Goal: Task Accomplishment & Management: Complete application form

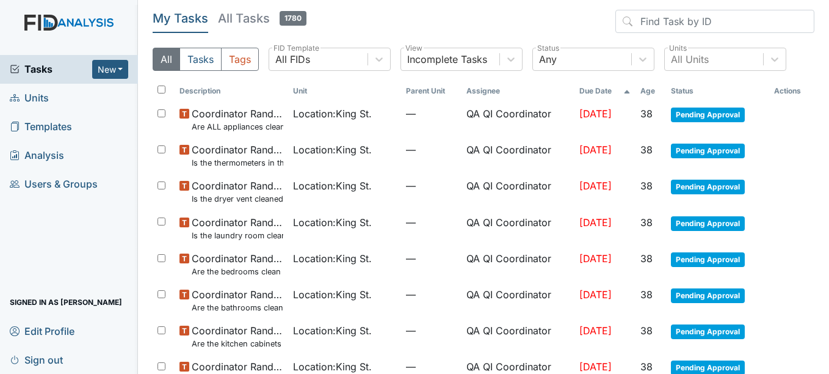
click at [539, 12] on header "My Tasks All Tasks 1780" at bounding box center [484, 24] width 662 height 28
click at [47, 105] on span "Units" at bounding box center [29, 98] width 39 height 19
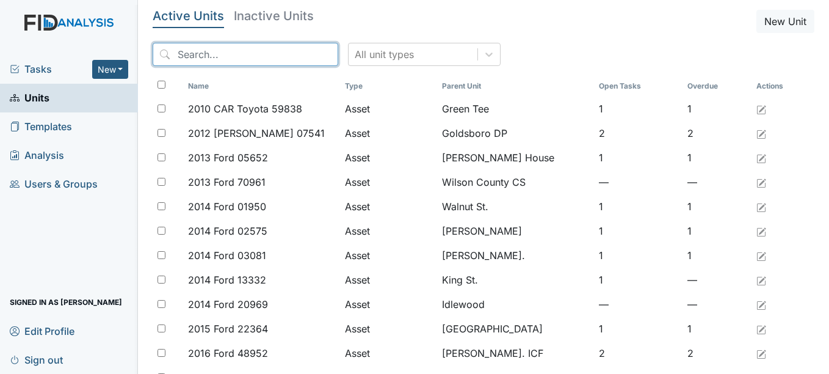
click at [261, 60] on input "search" at bounding box center [246, 54] width 186 height 23
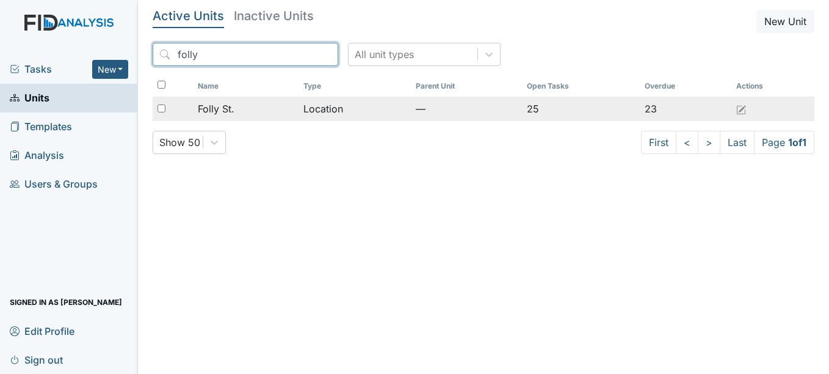
type input "folly"
click at [215, 110] on span "Folly St." at bounding box center [216, 108] width 37 height 15
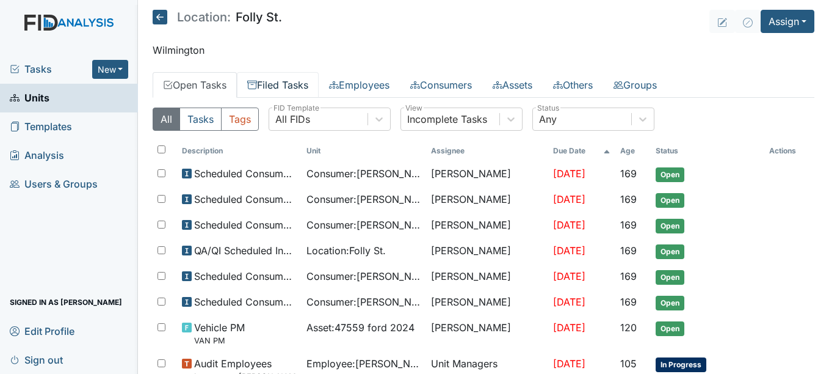
click at [286, 87] on link "Filed Tasks" at bounding box center [278, 85] width 82 height 26
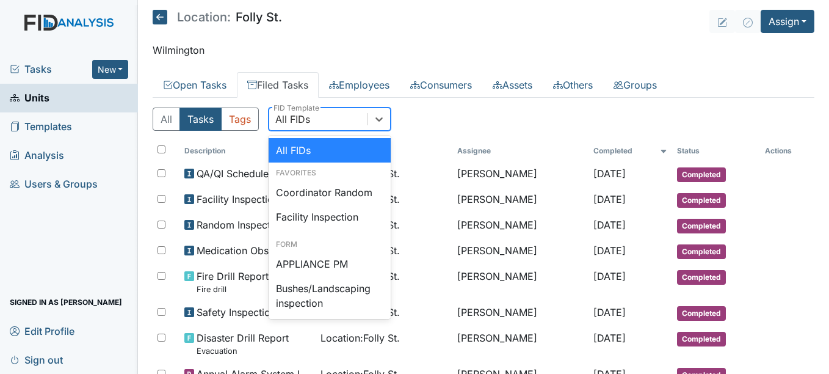
click at [314, 121] on div "All FIDs" at bounding box center [318, 119] width 98 height 22
click at [313, 191] on div "Coordinator Random" at bounding box center [330, 192] width 122 height 24
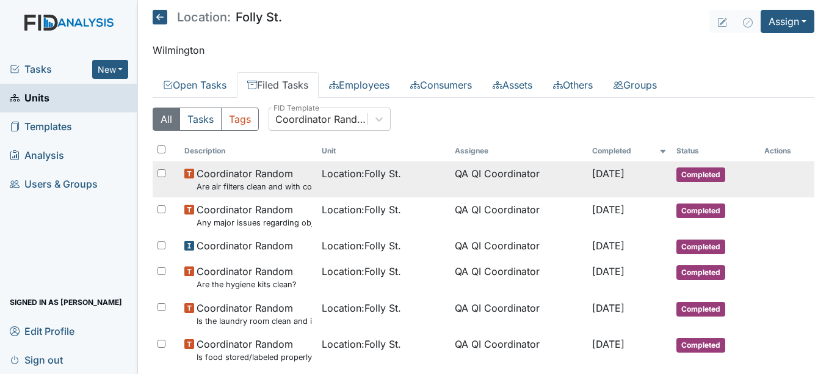
click at [347, 178] on span "Location : Folly St." at bounding box center [361, 173] width 79 height 15
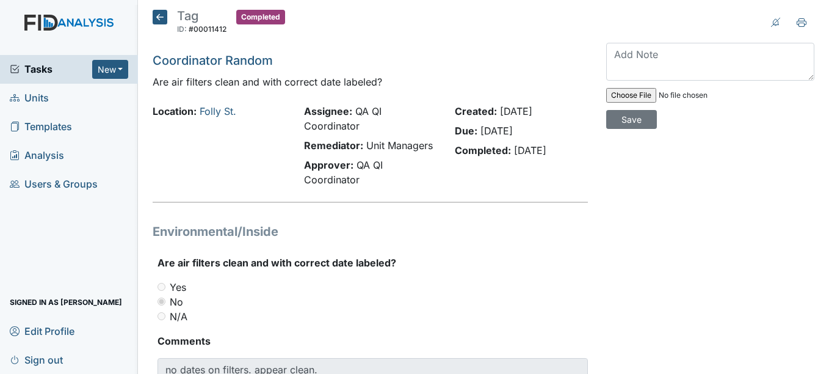
click at [161, 18] on icon at bounding box center [160, 17] width 15 height 15
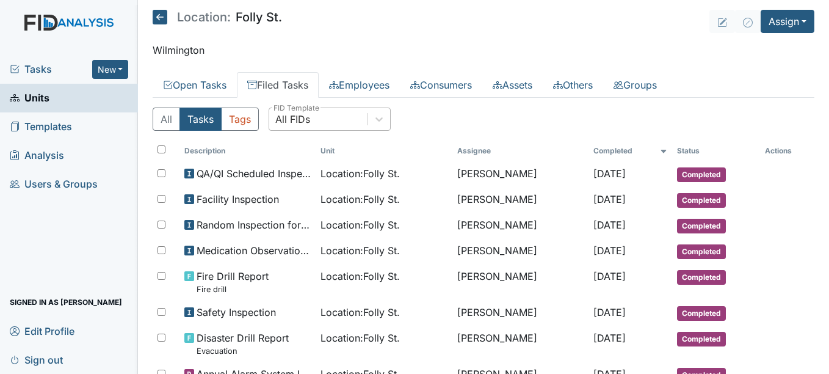
click at [304, 119] on div "All FIDs" at bounding box center [292, 119] width 35 height 15
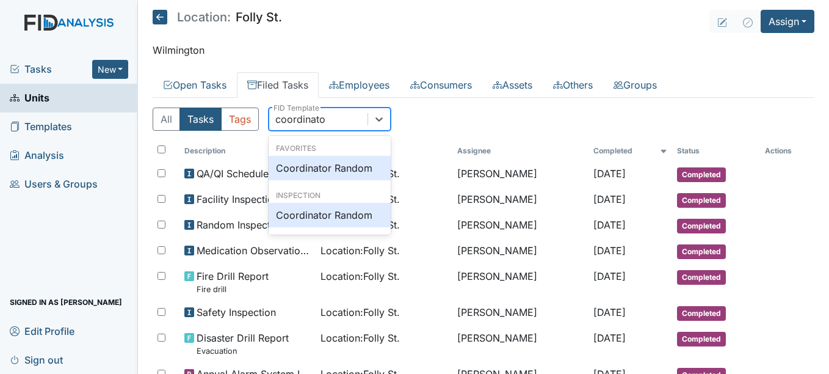
type input "coordinator"
click at [325, 214] on div "Coordinator Random" at bounding box center [330, 215] width 122 height 24
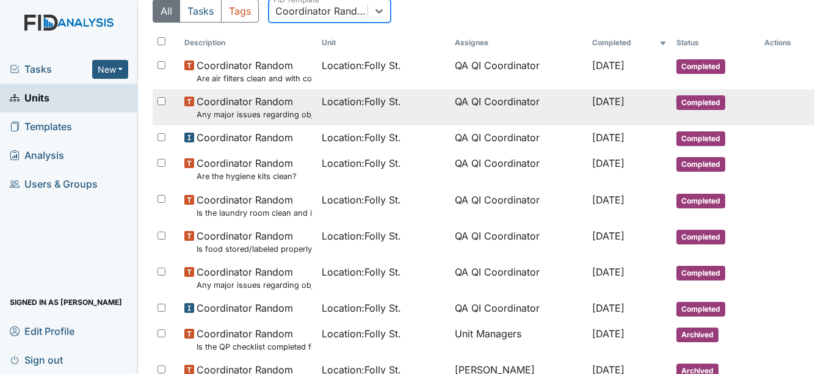
scroll to position [109, 0]
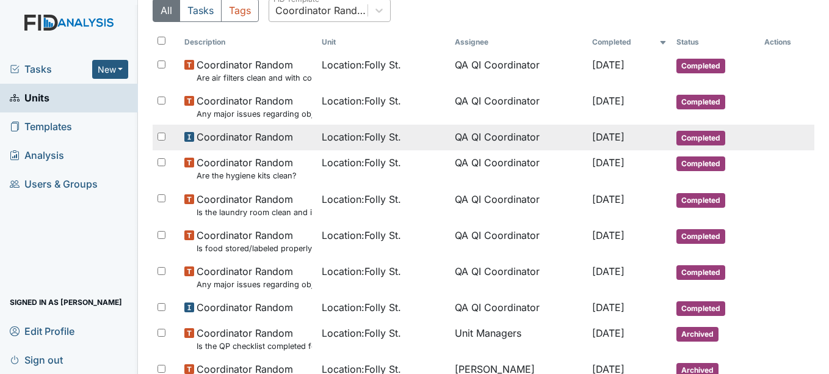
click at [363, 137] on span "Location : Folly St." at bounding box center [361, 136] width 79 height 15
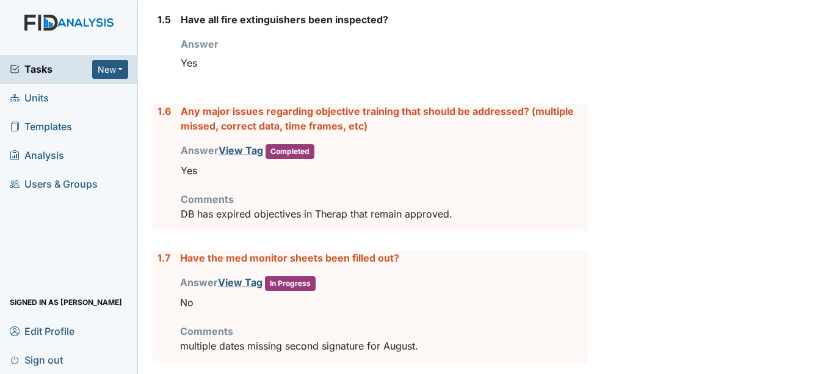
scroll to position [607, 0]
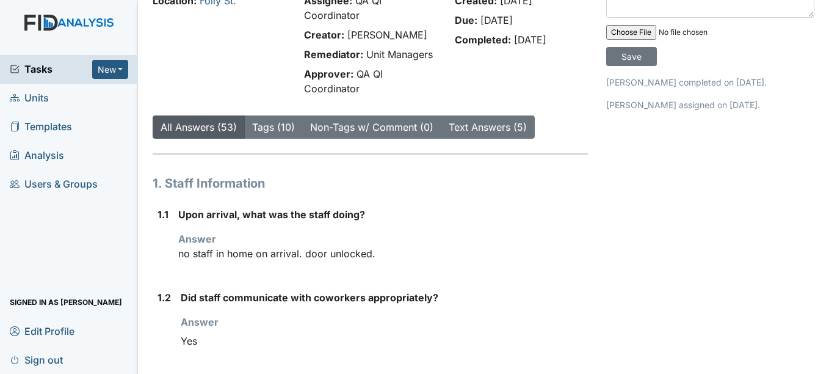
scroll to position [0, 0]
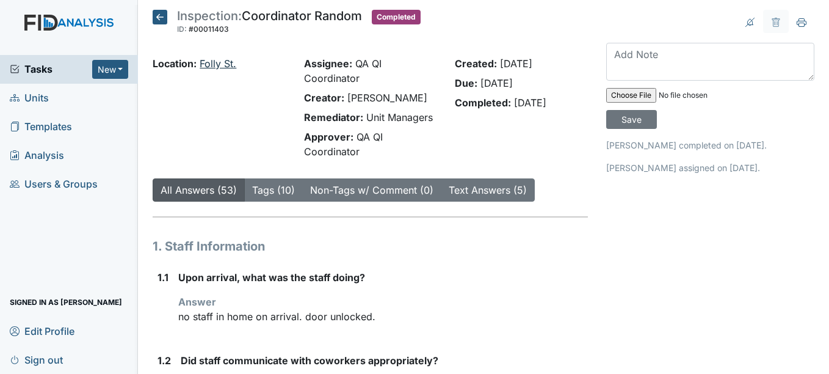
click at [223, 65] on link "Folly St." at bounding box center [218, 63] width 37 height 12
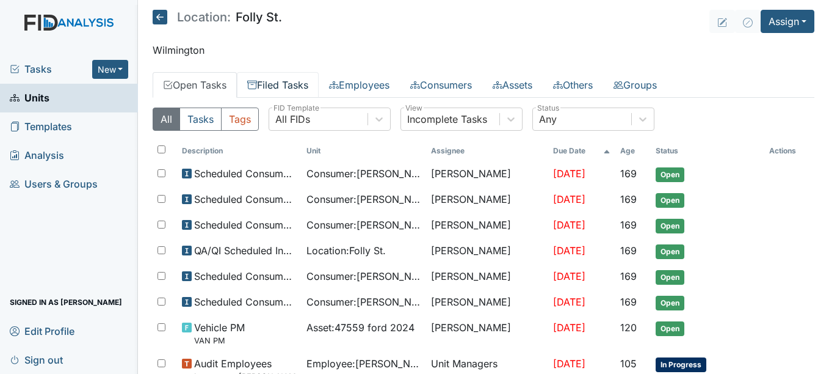
click at [302, 94] on link "Filed Tasks" at bounding box center [278, 85] width 82 height 26
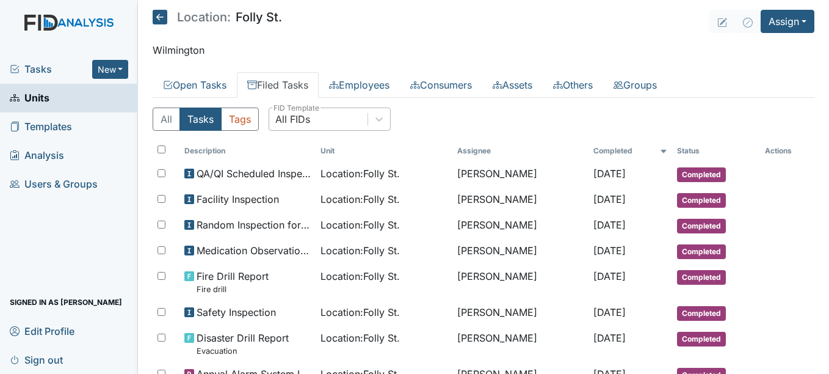
click at [330, 123] on div "All FIDs" at bounding box center [318, 119] width 98 height 22
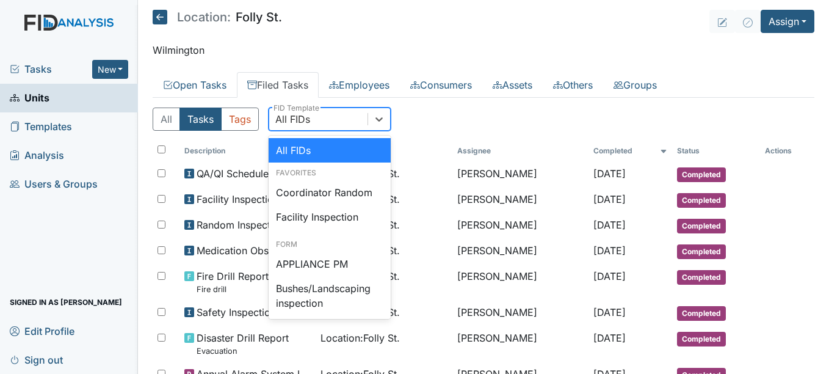
click at [315, 118] on div "All FIDs" at bounding box center [318, 119] width 98 height 22
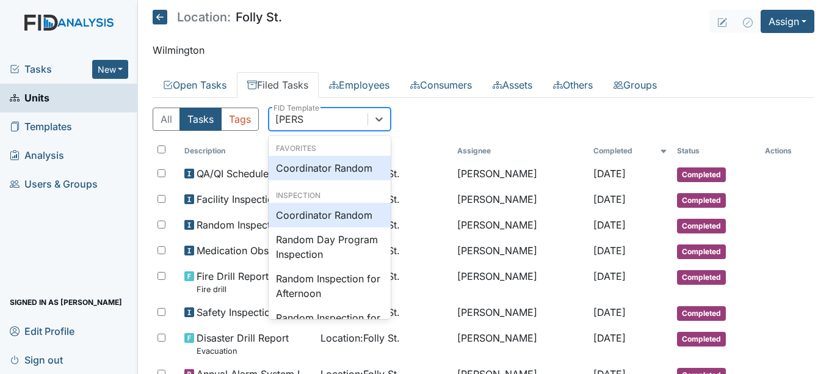
type input "random"
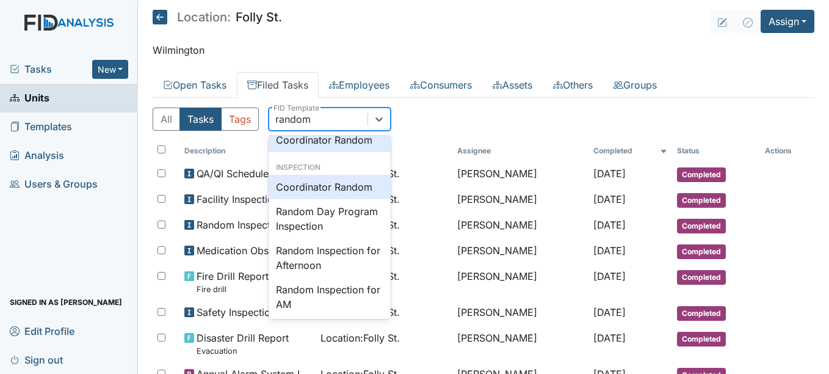
scroll to position [35, 0]
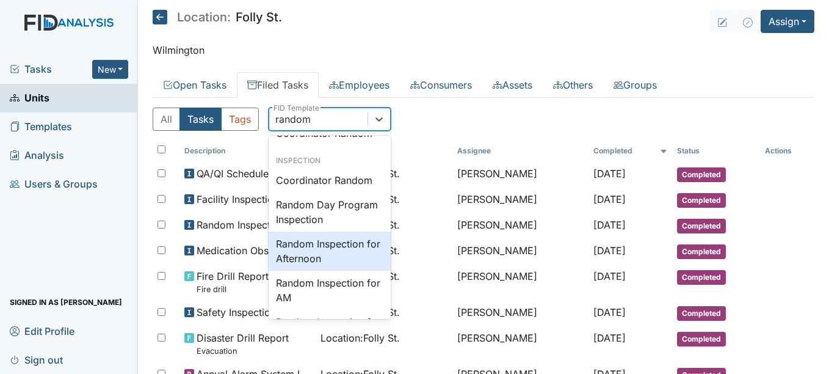
click at [320, 260] on div "Random Inspection for Afternoon" at bounding box center [330, 250] width 122 height 39
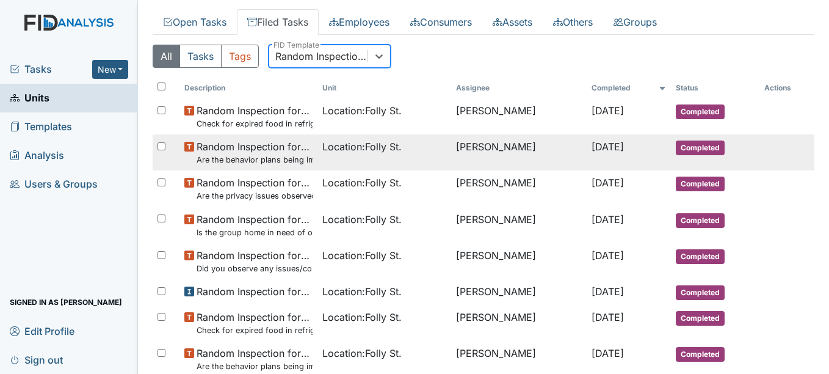
scroll to position [0, 0]
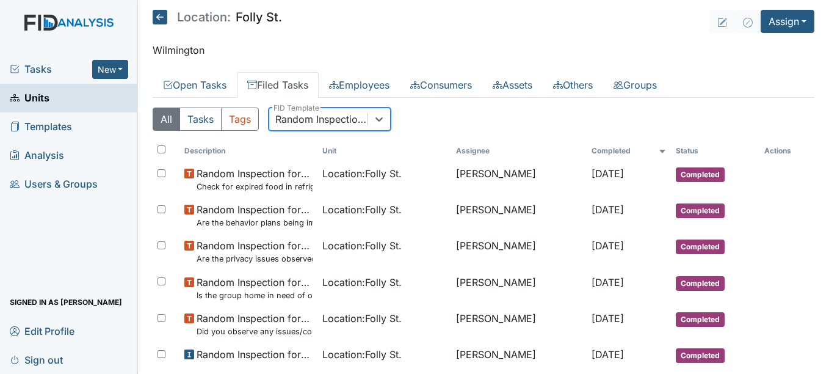
click at [355, 117] on div "Random Inspection for Afternoon" at bounding box center [321, 119] width 93 height 15
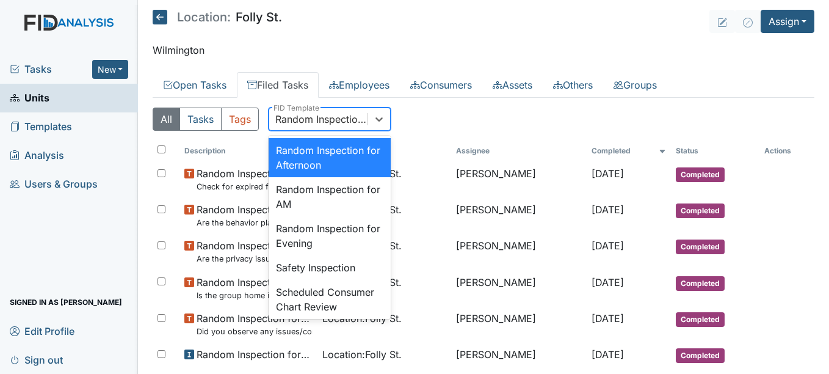
scroll to position [1185, 0]
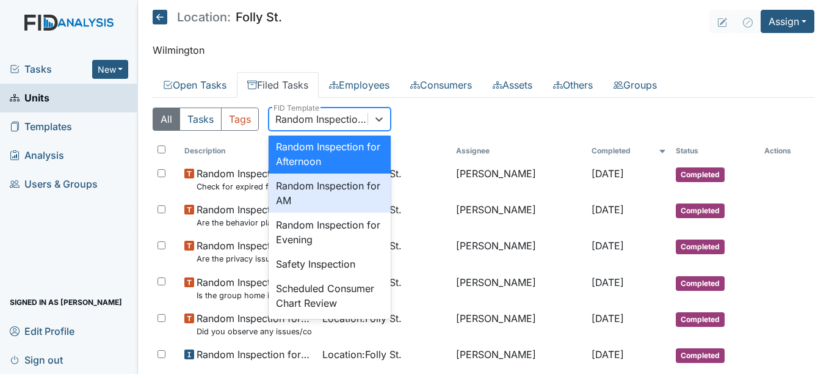
click at [338, 212] on div "Random Inspection for AM" at bounding box center [330, 192] width 122 height 39
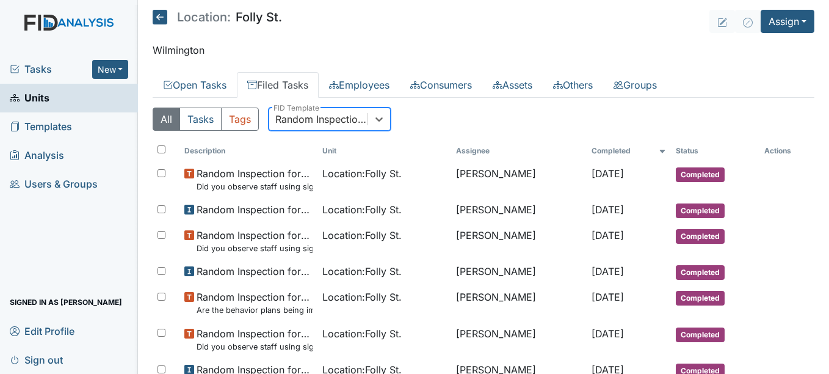
click at [339, 122] on div "Random Inspection for AM" at bounding box center [321, 119] width 93 height 15
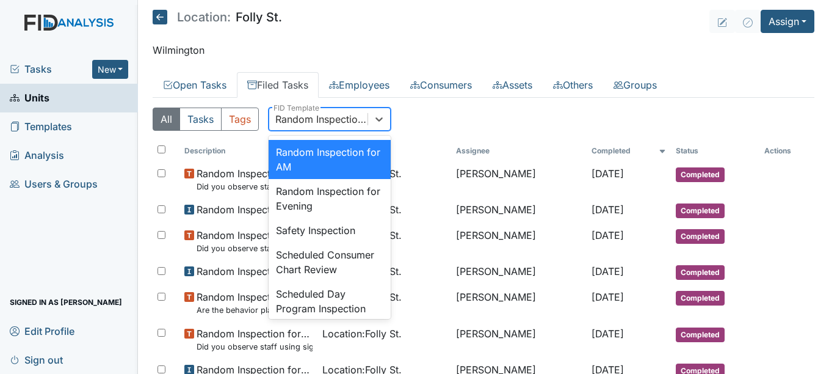
scroll to position [1220, 0]
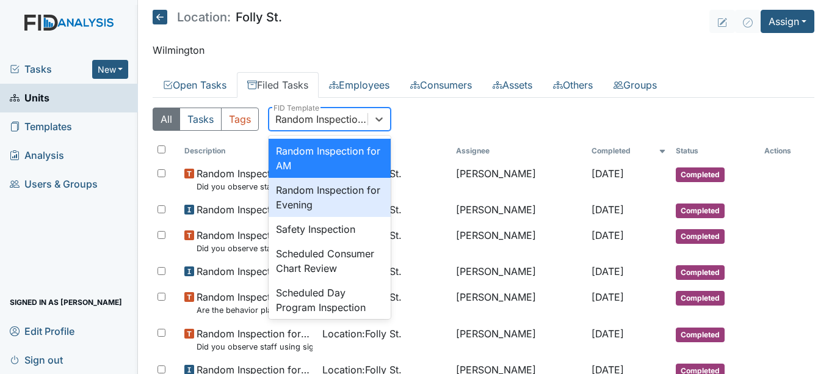
click at [326, 217] on div "Random Inspection for Evening" at bounding box center [330, 197] width 122 height 39
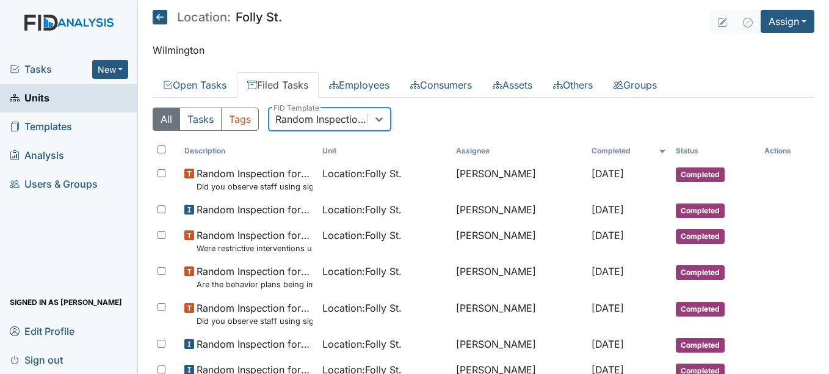
click at [337, 114] on div "Random Inspection for Evening" at bounding box center [321, 119] width 93 height 15
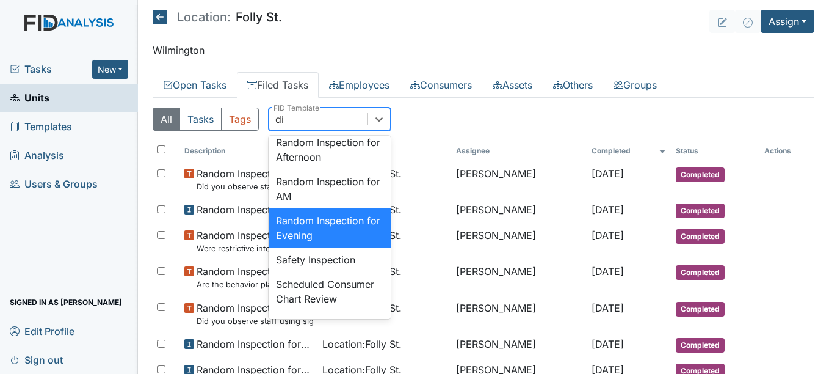
scroll to position [0, 0]
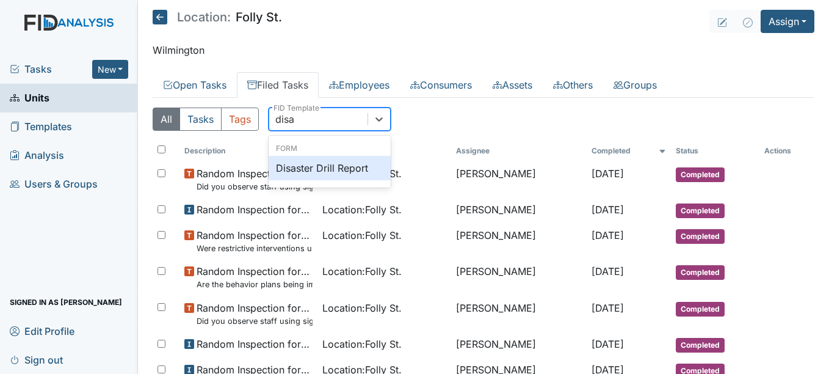
type input "disas"
click at [325, 171] on div "Disaster Drill Report" at bounding box center [330, 168] width 122 height 24
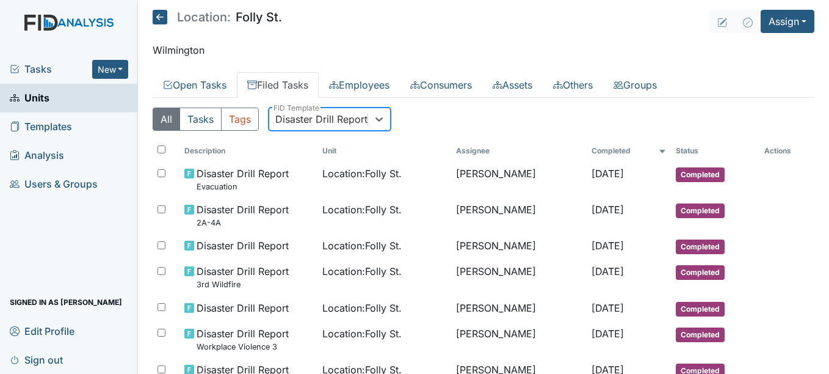
click at [329, 117] on div "Disaster Drill Report" at bounding box center [321, 119] width 92 height 15
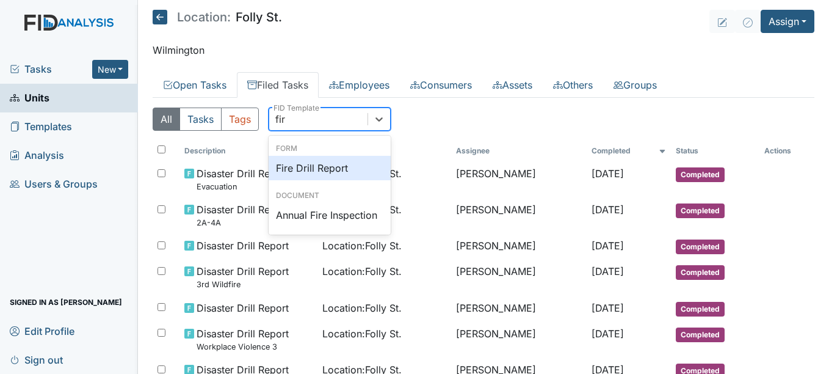
type input "fire"
click at [324, 159] on div "Fire Drill Report" at bounding box center [330, 168] width 122 height 24
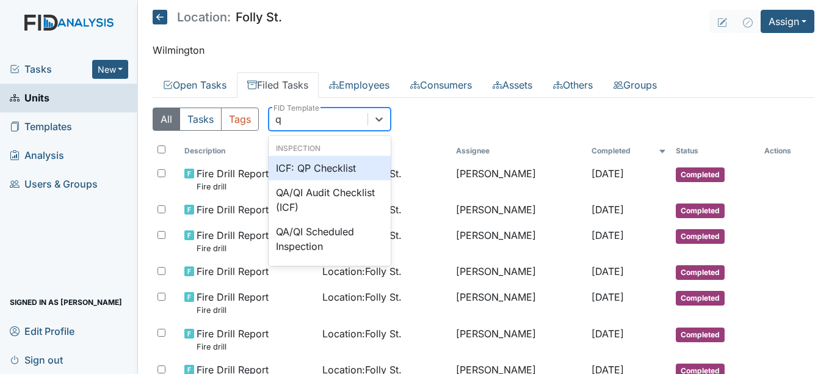
type input "qp"
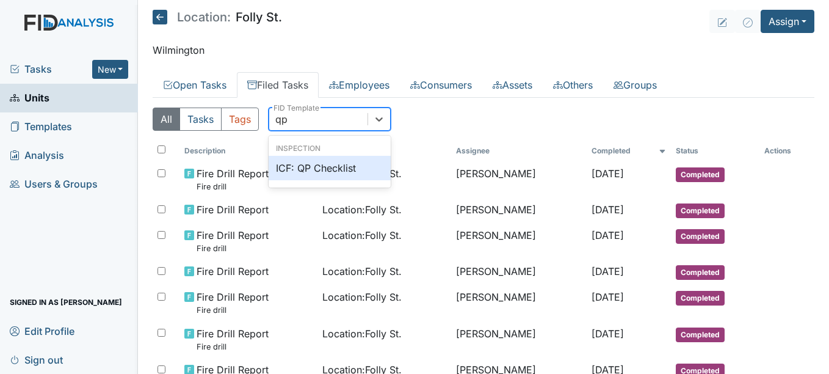
click at [327, 165] on div "ICF: QP Checklist" at bounding box center [330, 168] width 122 height 24
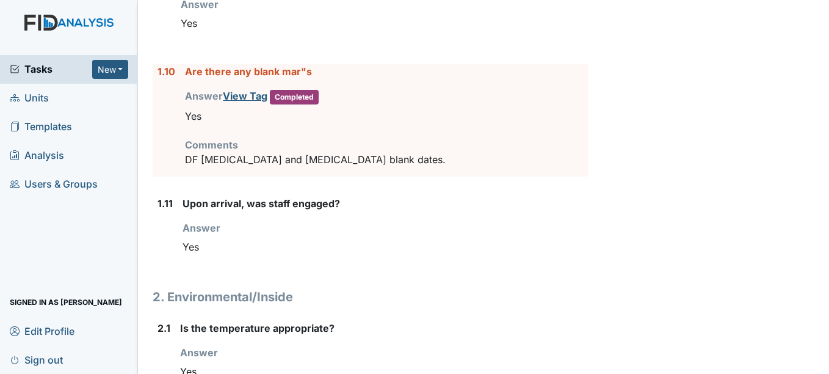
scroll to position [1164, 0]
click at [181, 264] on div "1.11 Upon arrival, was staff engaged? Answer You must select one of the below o…" at bounding box center [370, 231] width 435 height 72
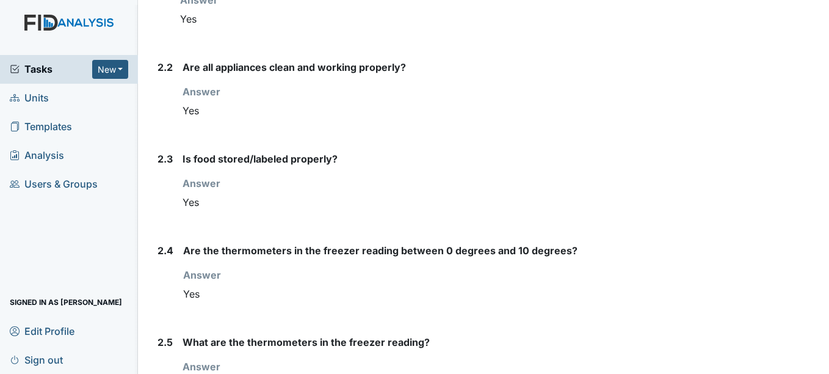
scroll to position [1518, 0]
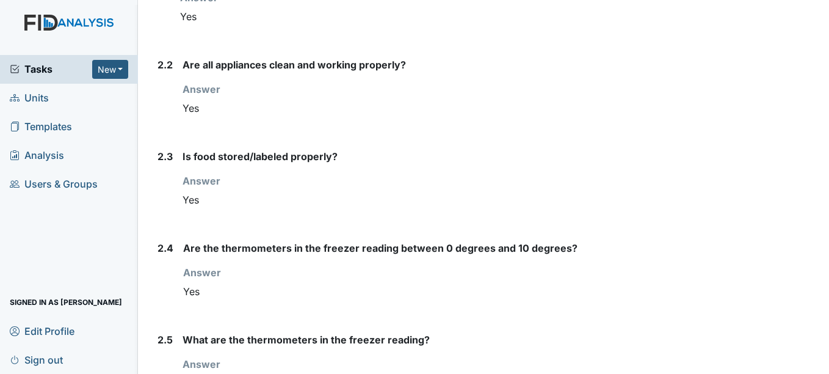
click at [161, 219] on div "2.3" at bounding box center [164, 185] width 15 height 72
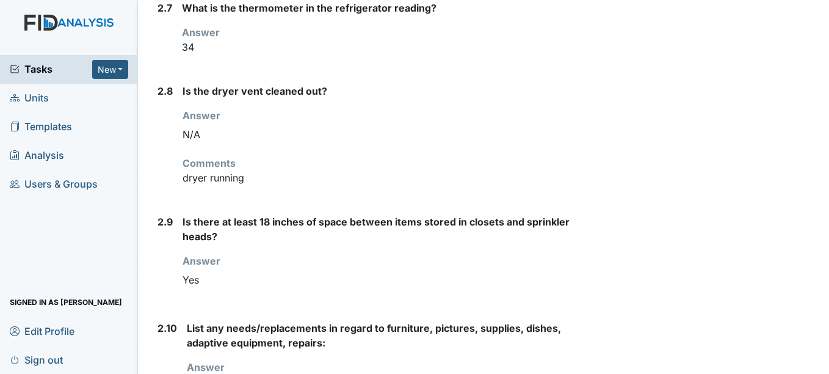
scroll to position [2039, 0]
click at [201, 190] on div "Is the dryer vent cleaned out? Answer You must select one of the below options.…" at bounding box center [385, 138] width 405 height 111
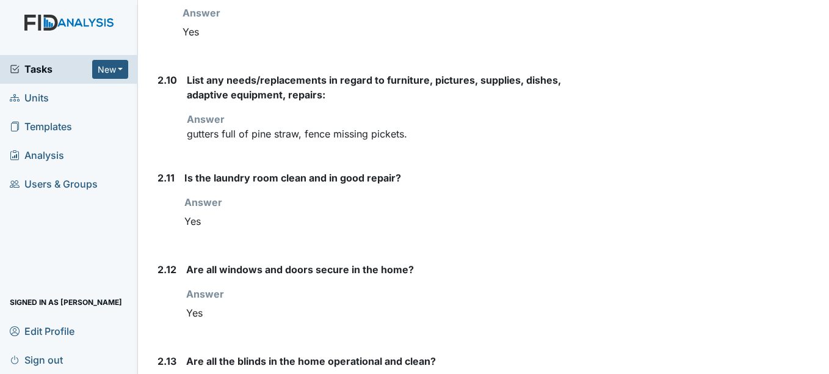
scroll to position [2287, 0]
click at [201, 239] on div "Is the laundry room clean and in good repair? Answer You must select one of the…" at bounding box center [385, 206] width 403 height 72
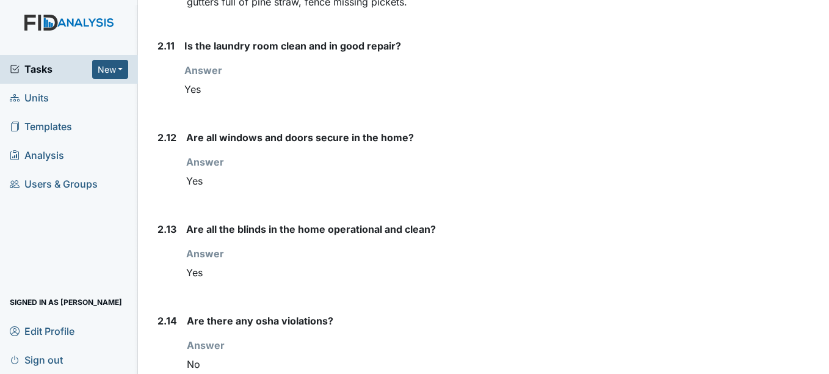
scroll to position [2420, 0]
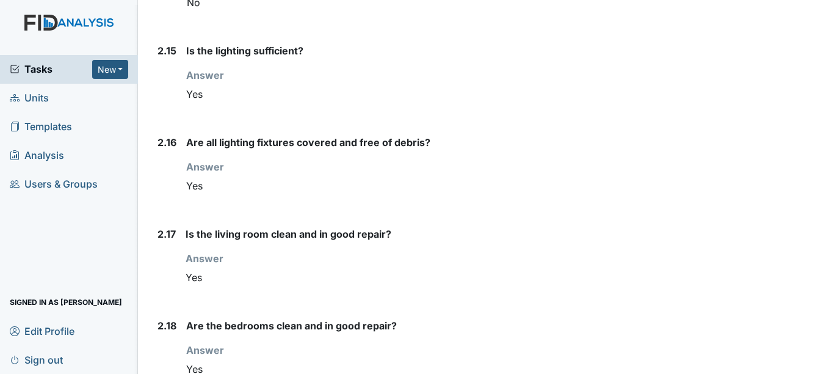
scroll to position [2780, 0]
click at [159, 238] on label "2.17" at bounding box center [166, 233] width 18 height 15
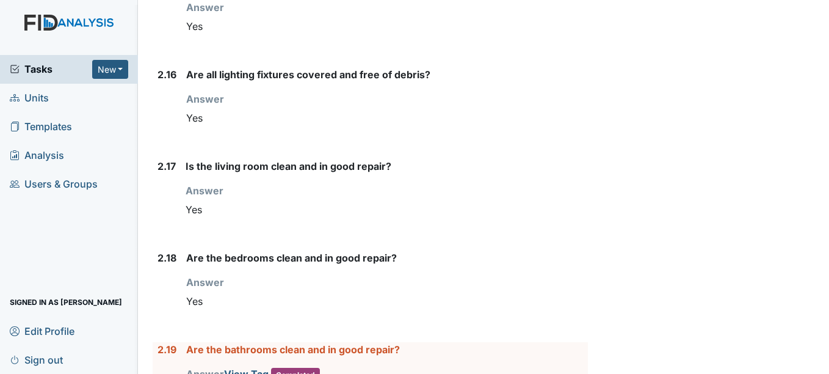
scroll to position [2848, 0]
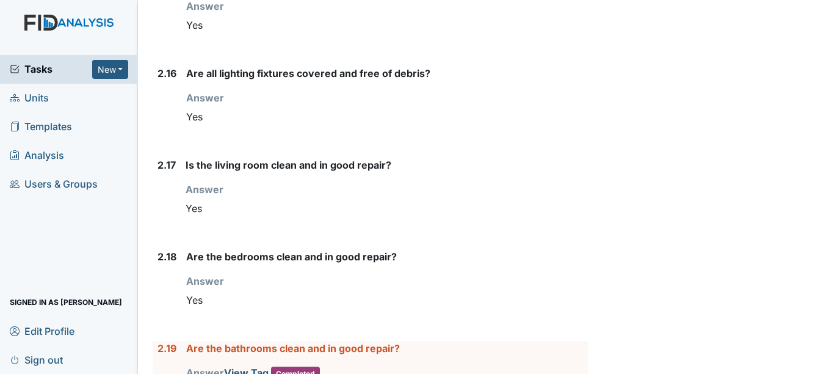
click at [162, 249] on label "2.18" at bounding box center [166, 256] width 19 height 15
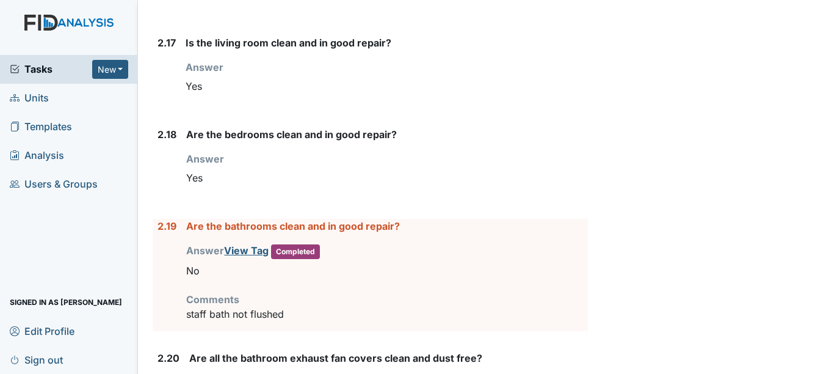
scroll to position [2972, 0]
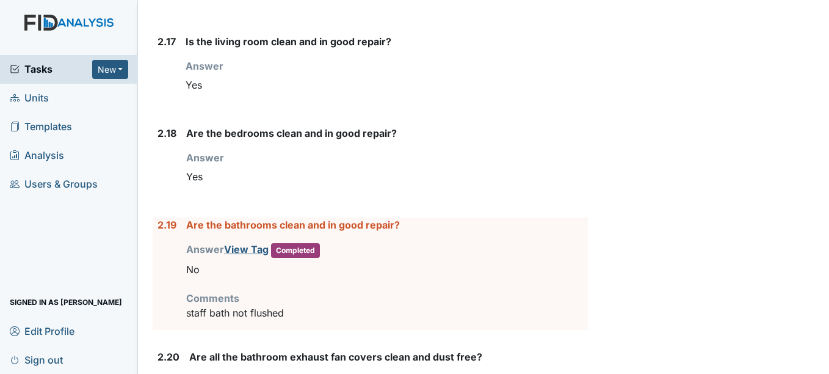
click at [203, 201] on form "1. Staff Information 1.1 Upon arrival, what was the staff doing? Answer Staff w…" at bounding box center [370, 33] width 435 height 5455
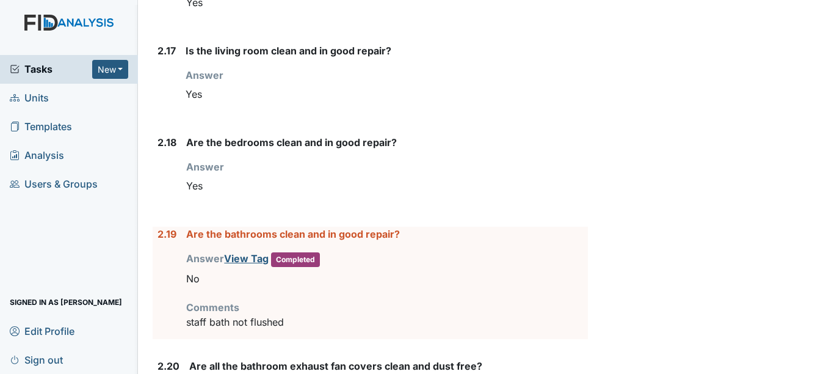
scroll to position [2962, 0]
click at [160, 258] on div "2.19" at bounding box center [166, 283] width 19 height 112
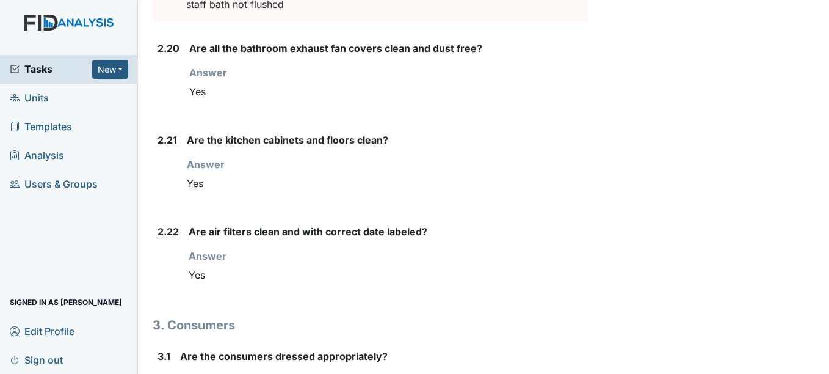
scroll to position [3279, 0]
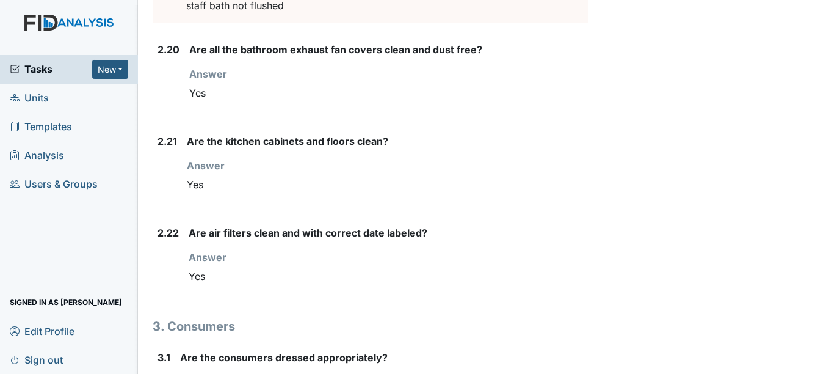
click at [427, 230] on strong "Are air filters clean and with correct date labeled?" at bounding box center [388, 232] width 399 height 15
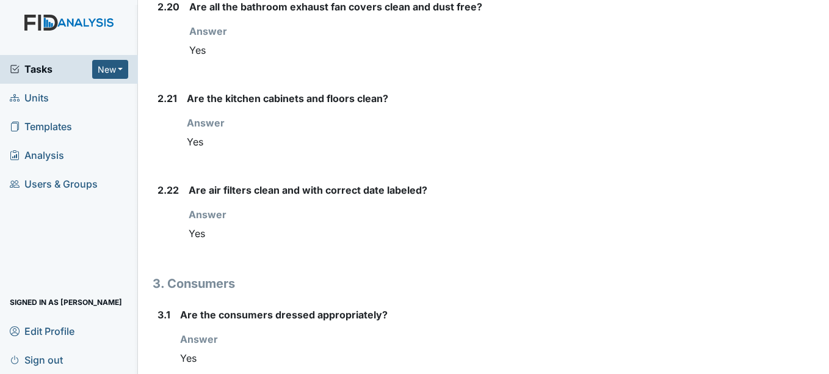
scroll to position [3323, 0]
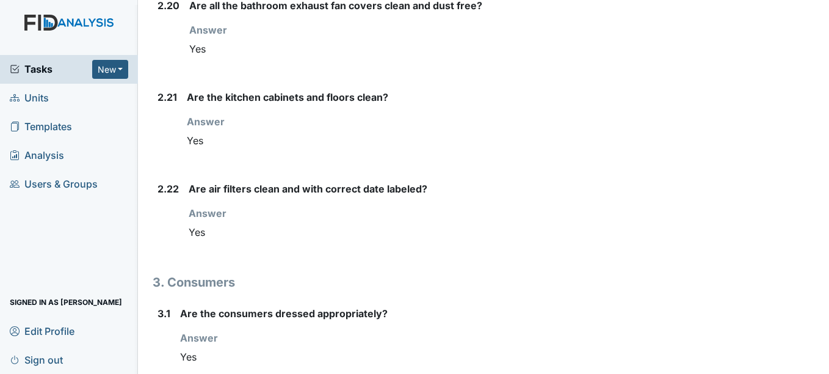
click at [196, 250] on div "Are air filters clean and with correct date labeled? Answer You must select one…" at bounding box center [388, 217] width 399 height 72
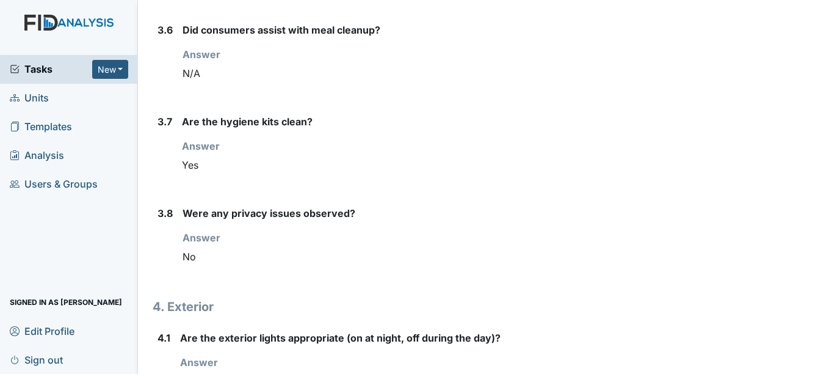
scroll to position [4103, 0]
click at [371, 181] on div "Are the hygiene kits clean? Answer You must select one of the below options. Yes" at bounding box center [384, 150] width 405 height 72
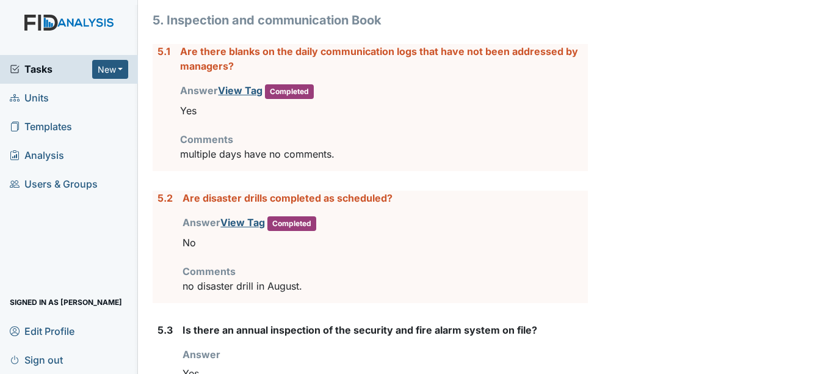
scroll to position [4708, 0]
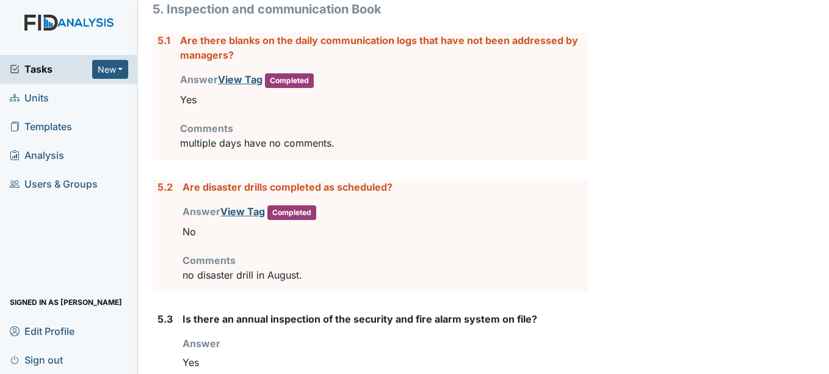
click at [162, 139] on div "5.1" at bounding box center [163, 96] width 13 height 127
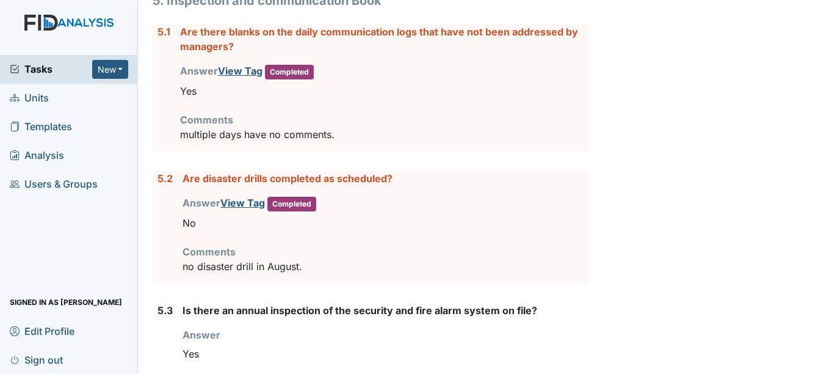
scroll to position [4716, 0]
click at [159, 230] on div "5.2" at bounding box center [164, 227] width 15 height 112
click at [173, 239] on div "5.2 Are disaster drills completed as scheduled? Answer View Tag Completed You m…" at bounding box center [370, 227] width 435 height 112
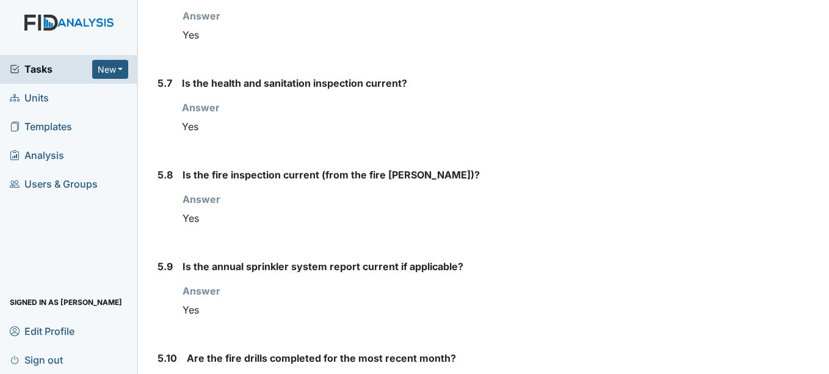
scroll to position [5388, 0]
